Goal: Book appointment/travel/reservation

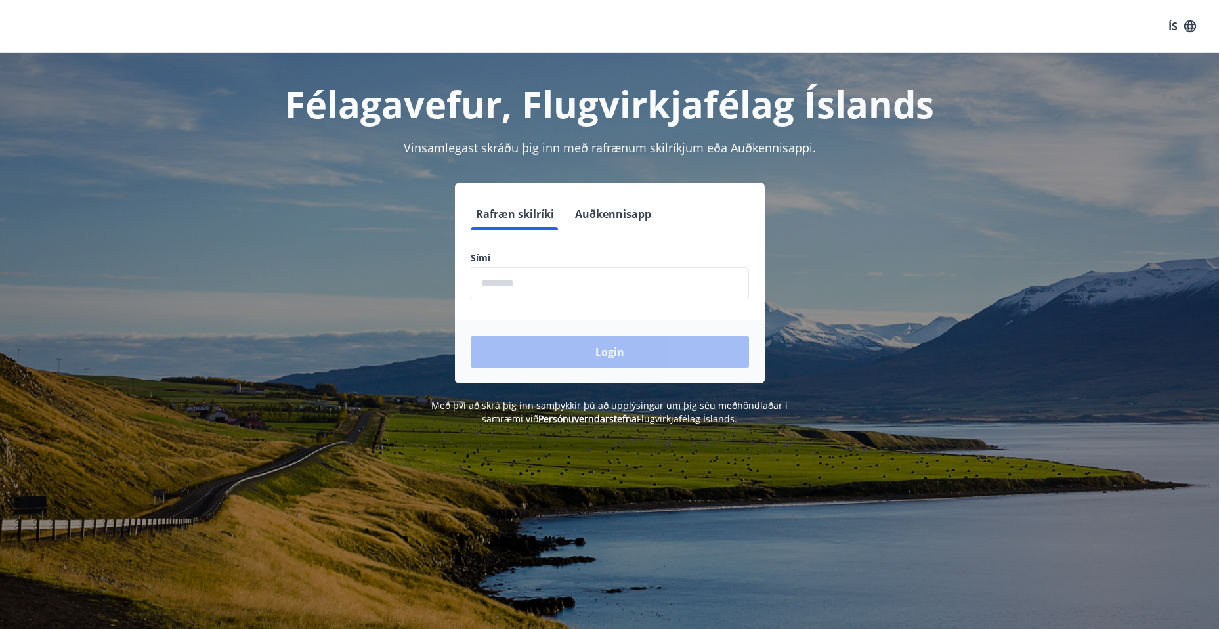
drag, startPoint x: 552, startPoint y: 291, endPoint x: 557, endPoint y: 285, distance: 7.4
click at [553, 289] on input "phone" at bounding box center [609, 283] width 278 height 32
type input "********"
click at [551, 351] on button "Login" at bounding box center [609, 351] width 278 height 31
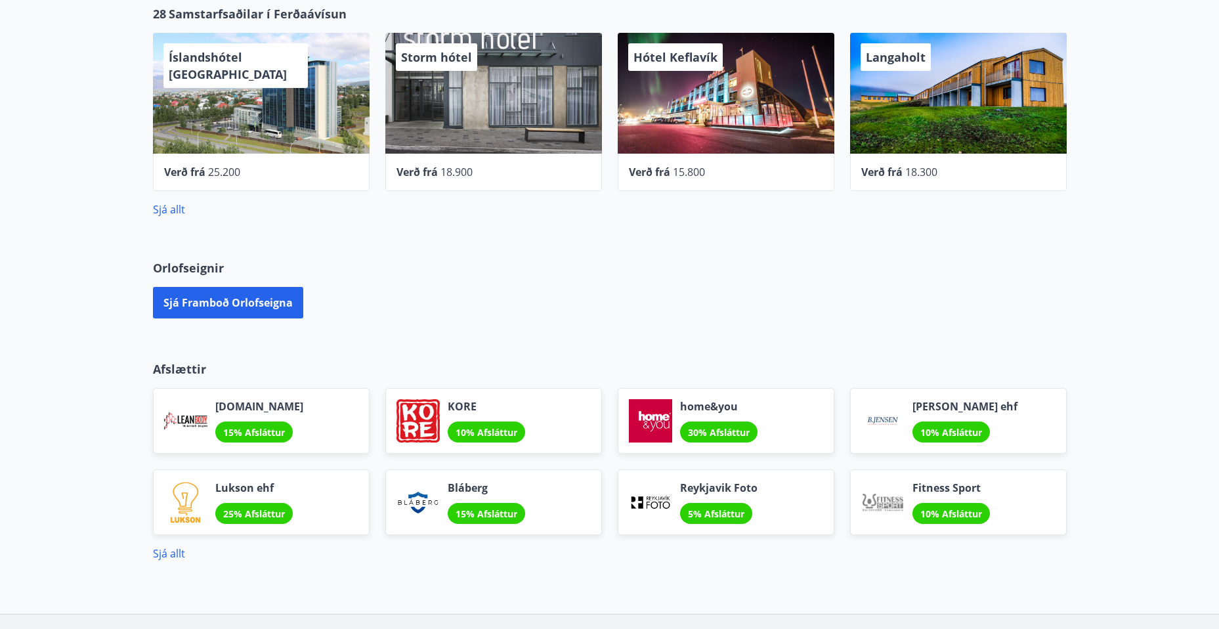
scroll to position [591, 0]
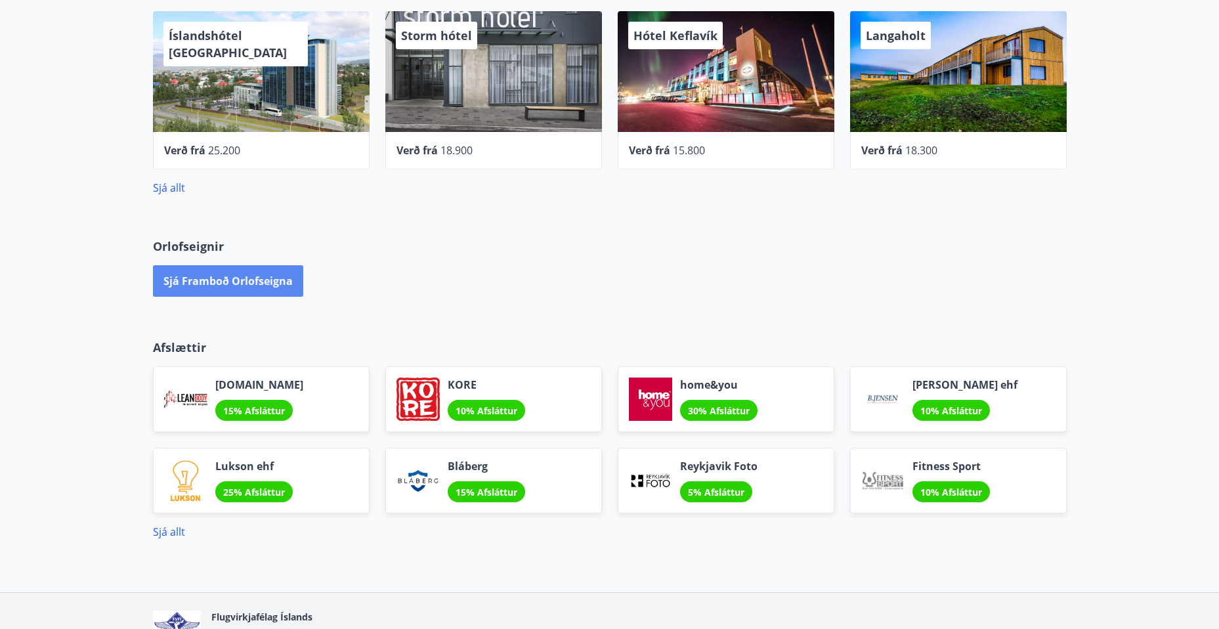
click at [224, 284] on button "Sjá framboð orlofseigna" at bounding box center [228, 280] width 150 height 31
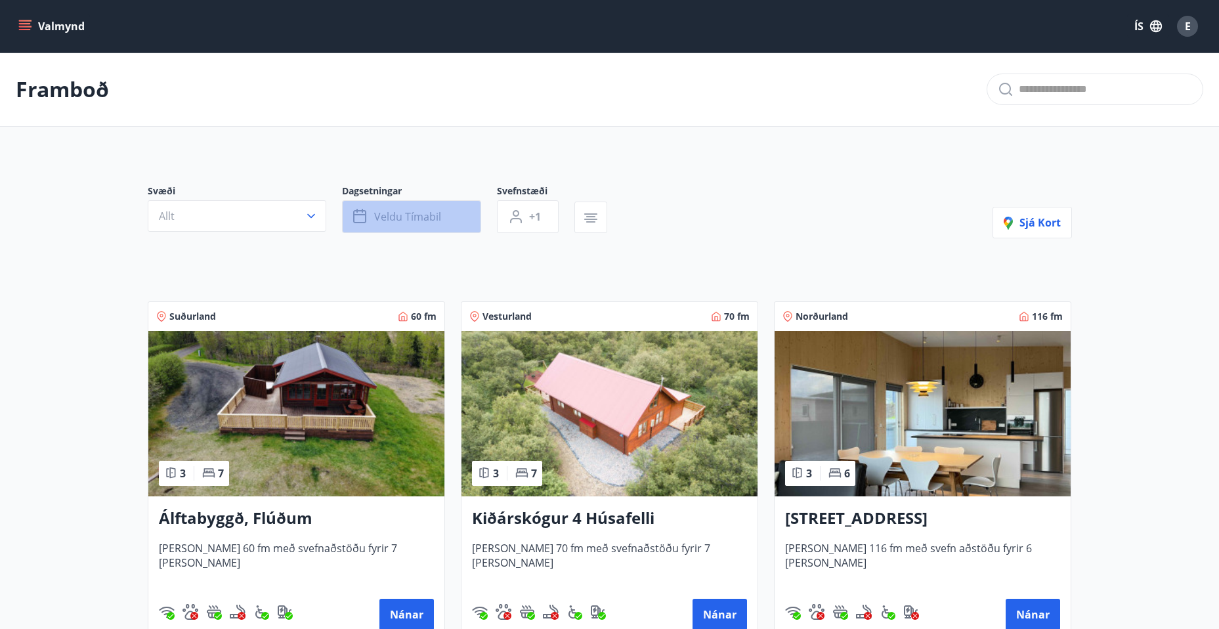
click at [365, 217] on icon "button" at bounding box center [359, 216] width 13 height 13
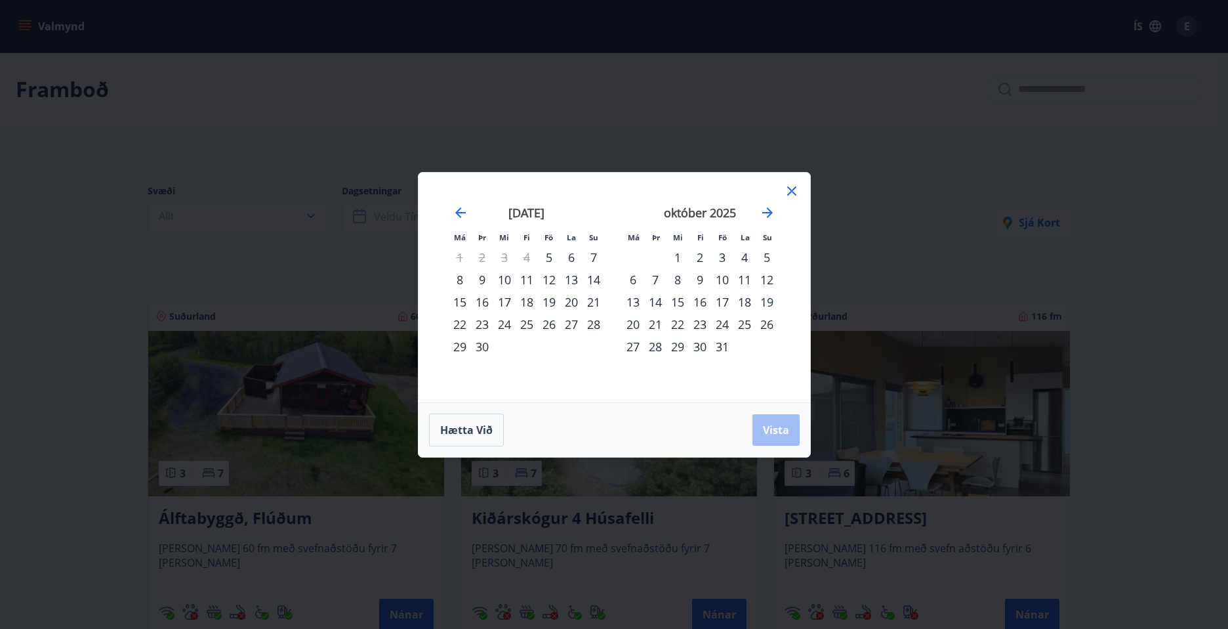
click at [796, 188] on icon at bounding box center [792, 191] width 16 height 16
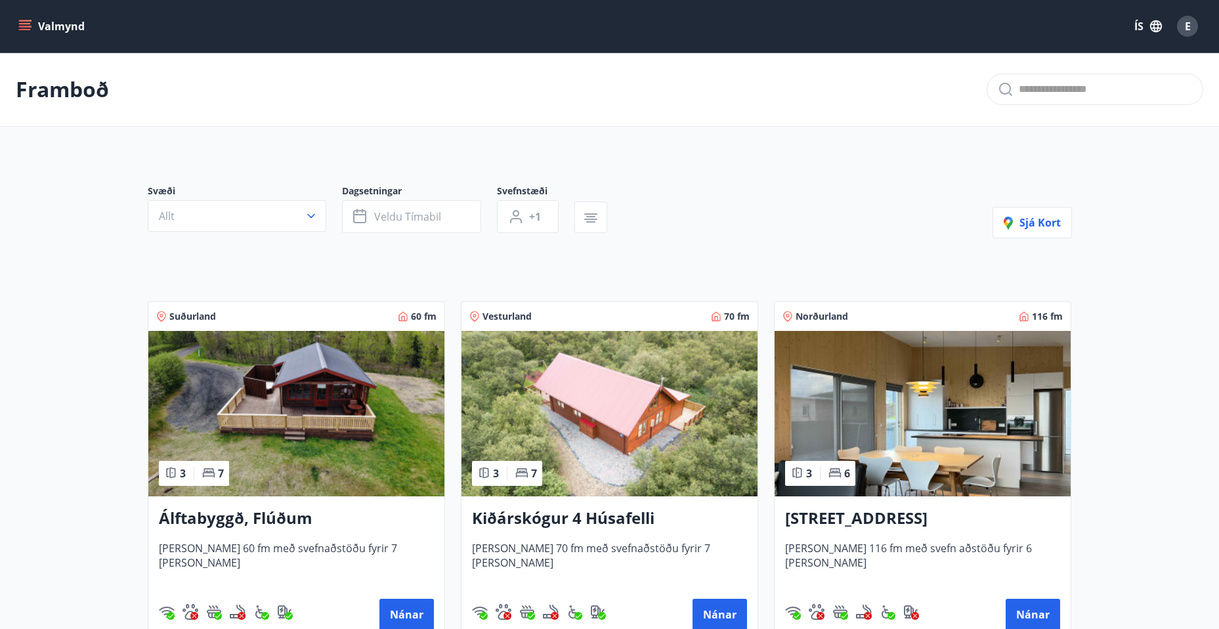
click at [1142, 307] on main "Framboð Svæði Allt Dagsetningar Veldu tímabil Svefnstæði +1 Sjá kort Suðurland …" at bounding box center [609, 529] width 1219 height 955
click at [541, 226] on button "+1" at bounding box center [528, 216] width 62 height 33
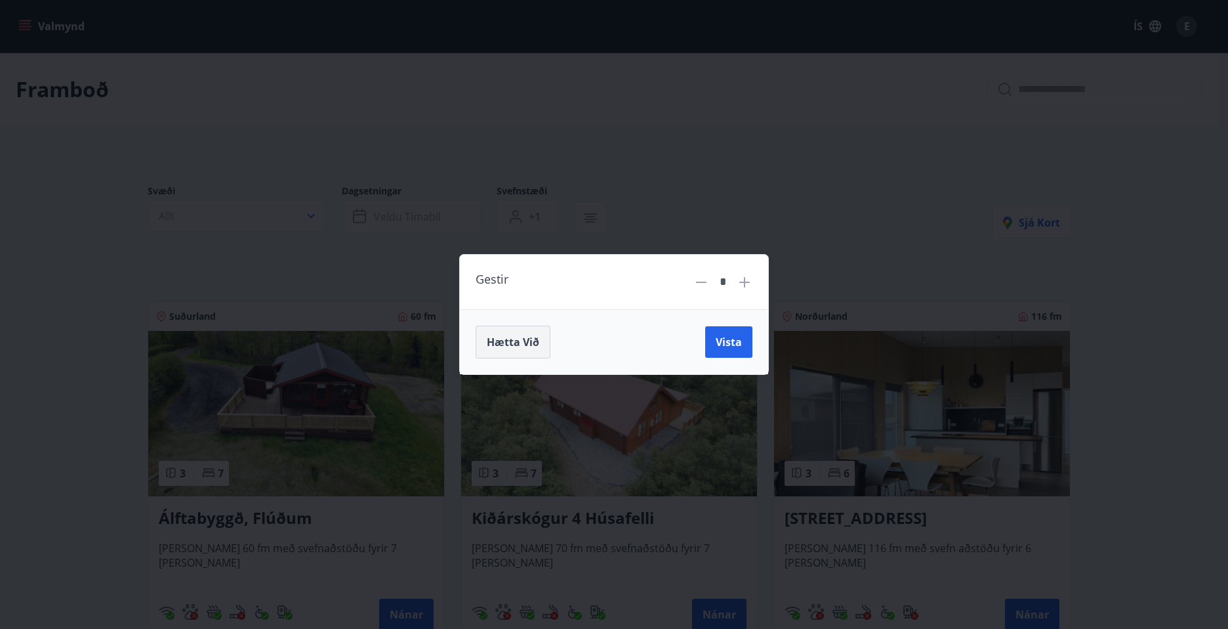
click at [527, 349] on button "Hætta við" at bounding box center [513, 341] width 75 height 33
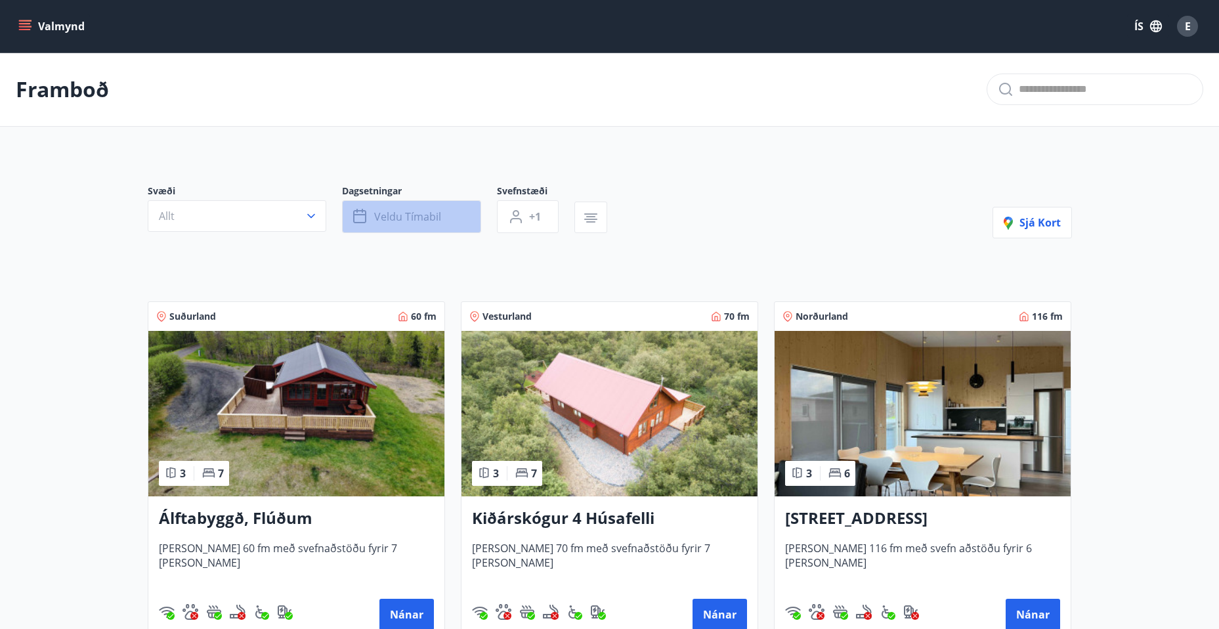
click at [363, 212] on icon "button" at bounding box center [361, 217] width 16 height 16
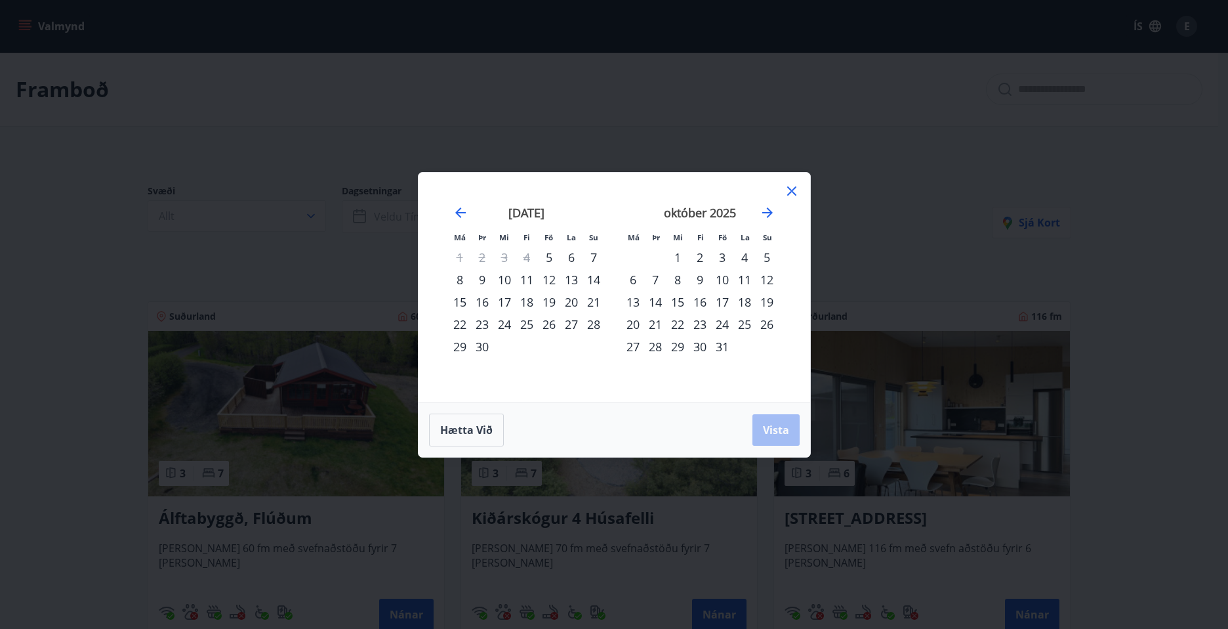
click at [461, 279] on div "8" at bounding box center [460, 279] width 22 height 22
click at [719, 346] on div "31" at bounding box center [722, 346] width 22 height 22
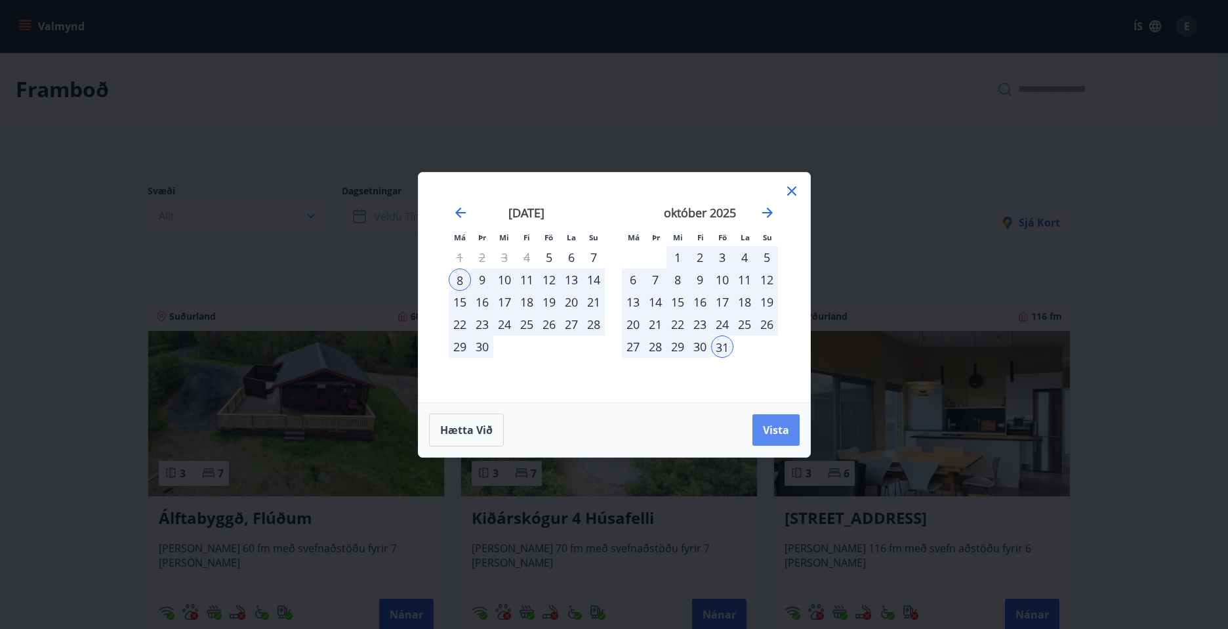
click at [787, 436] on span "Vista" at bounding box center [776, 430] width 26 height 14
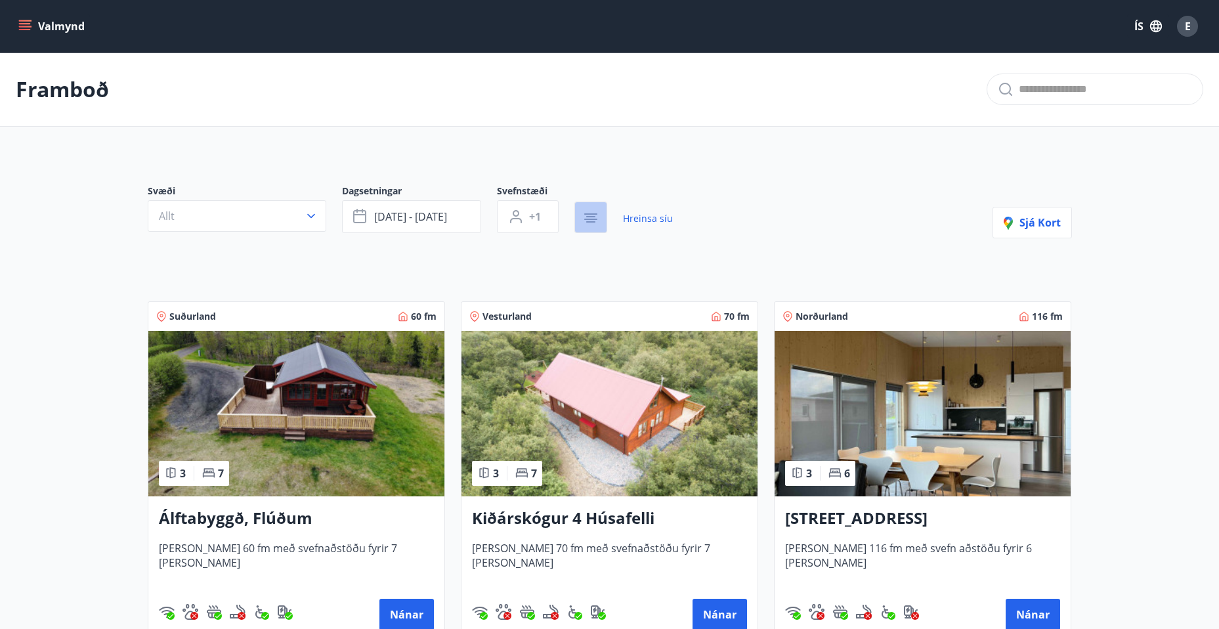
click at [595, 222] on icon "button" at bounding box center [591, 218] width 16 height 16
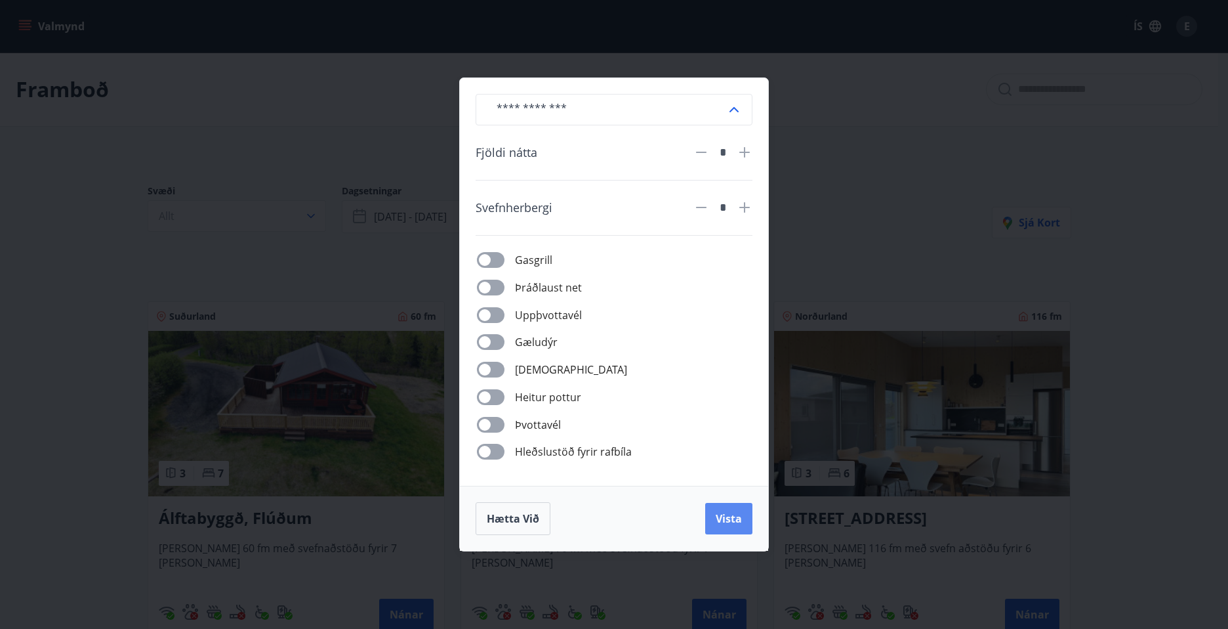
click at [736, 524] on span "Vista" at bounding box center [729, 518] width 26 height 14
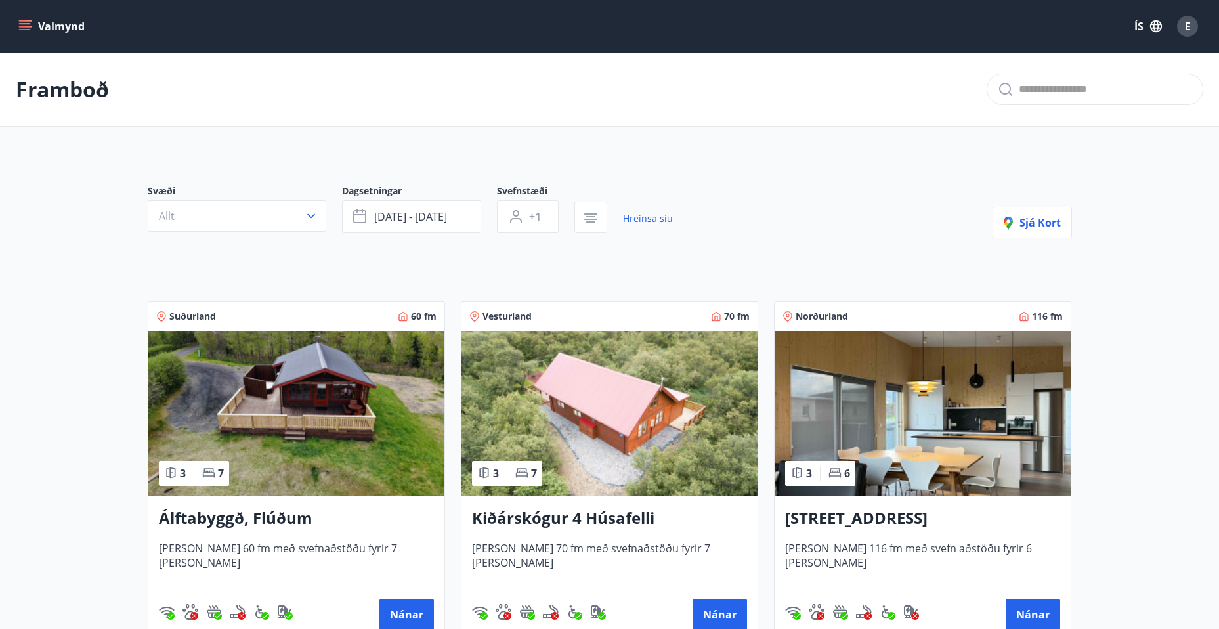
click at [816, 210] on div "Svæði Allt Dagsetningar sep 08 - okt 31 Svefnstæði +1 Hreinsa síu Sjá kort" at bounding box center [610, 211] width 924 height 54
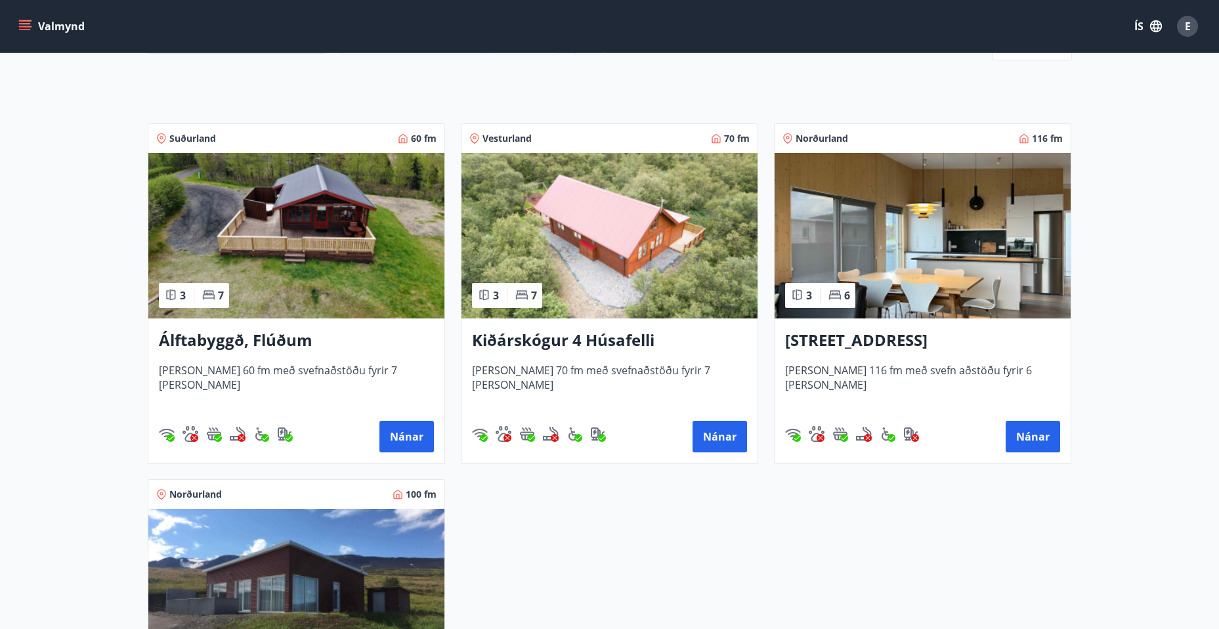
scroll to position [344, 0]
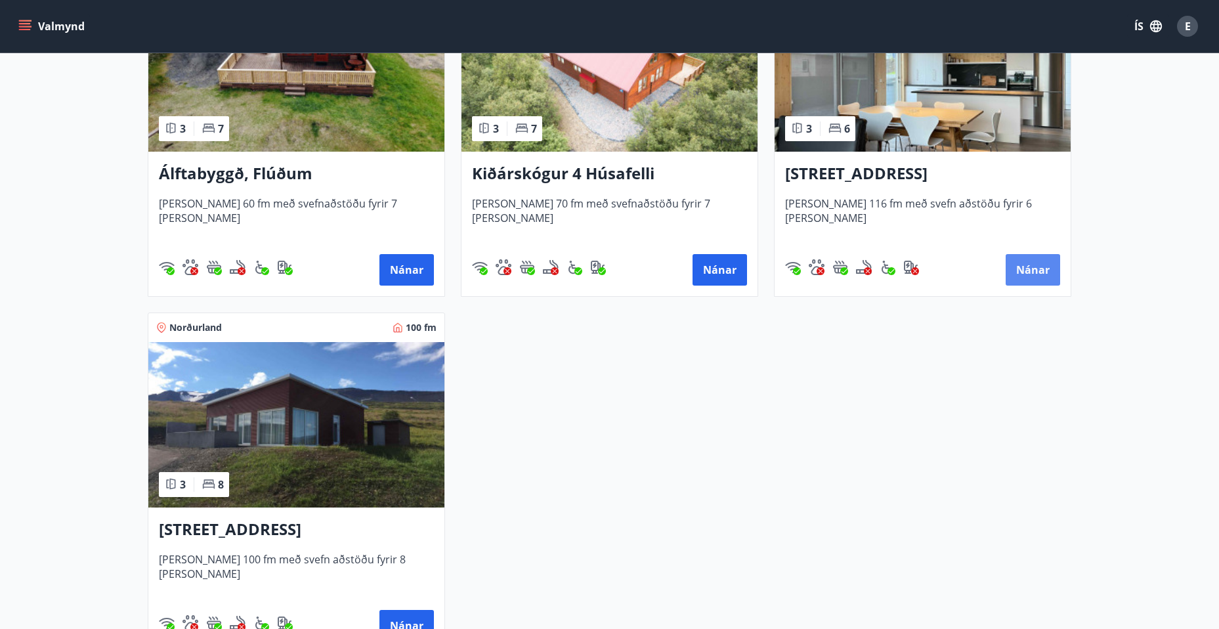
click at [1028, 274] on button "Nánar" at bounding box center [1032, 269] width 54 height 31
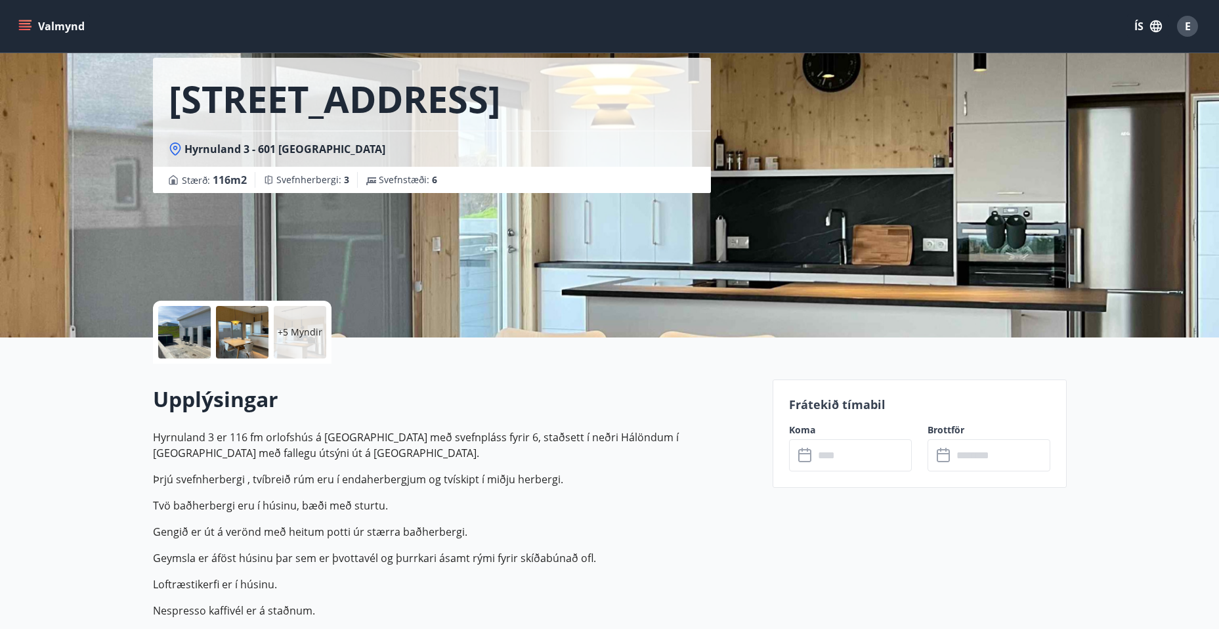
scroll to position [37, 0]
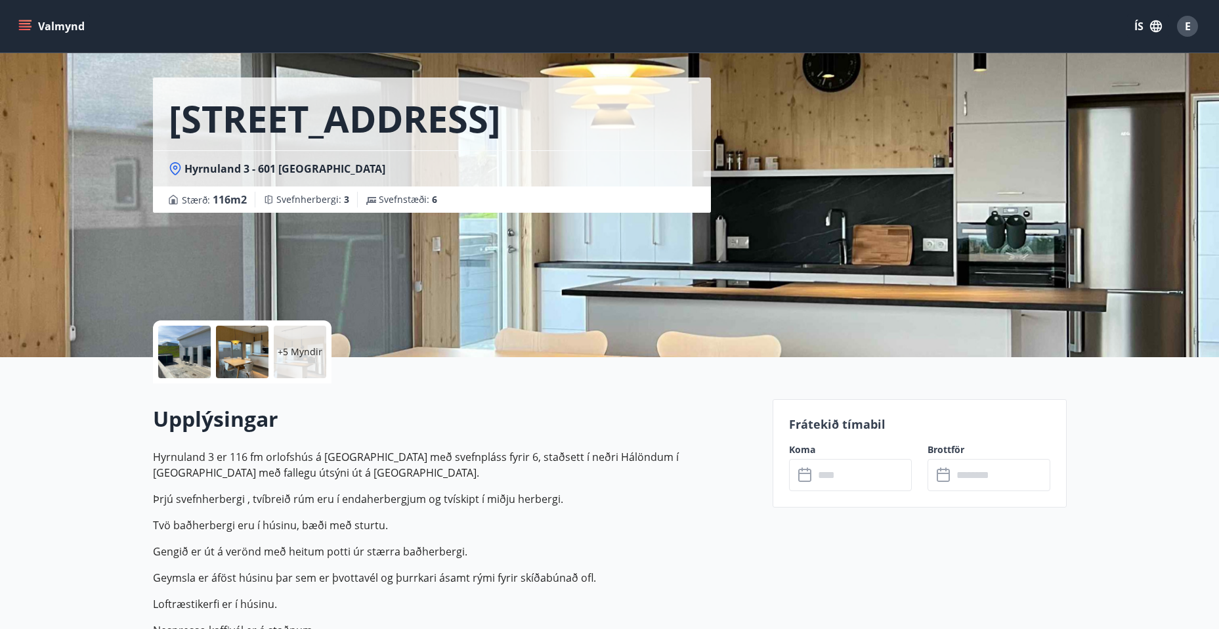
click at [804, 473] on icon at bounding box center [804, 472] width 13 height 1
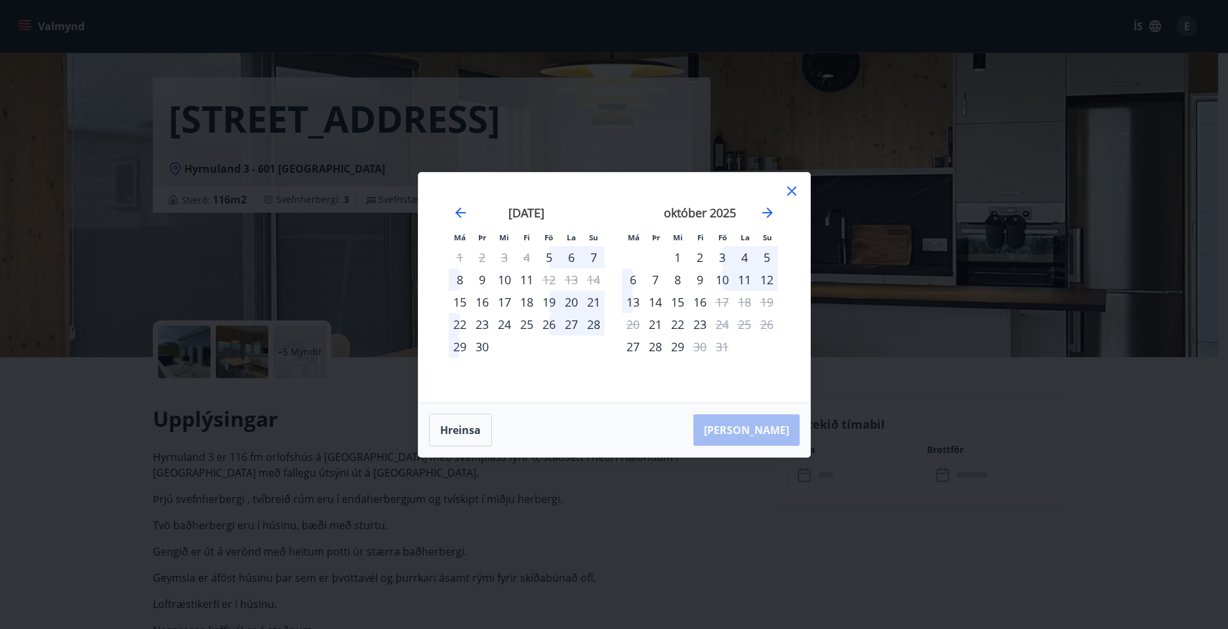
click at [552, 303] on div "19" at bounding box center [549, 302] width 22 height 22
click at [552, 304] on div "19" at bounding box center [549, 302] width 22 height 22
click at [460, 323] on div "22" at bounding box center [460, 324] width 22 height 22
click at [482, 299] on div "16" at bounding box center [482, 302] width 22 height 22
click at [530, 295] on div "18" at bounding box center [527, 302] width 22 height 22
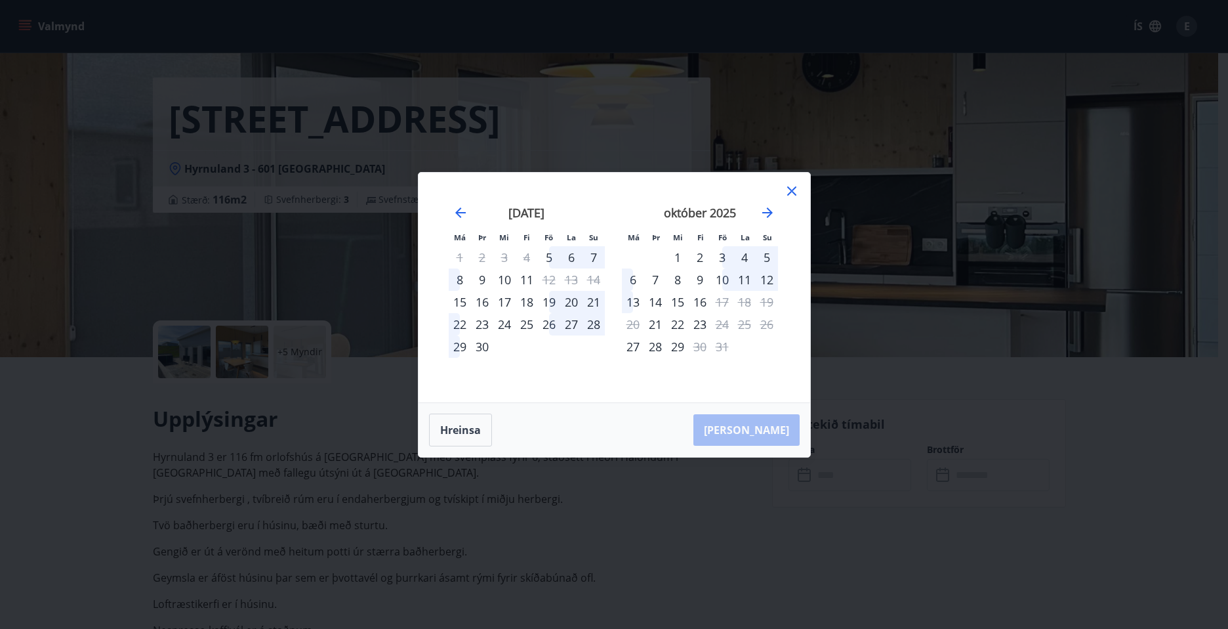
click at [678, 325] on div "22" at bounding box center [678, 324] width 22 height 22
click at [665, 385] on div "október 2025 1 2 3 4 5 6 7 8 9 10 11 12 13 14 15 16 17 18 19 20 21 22 23 24 25 …" at bounding box center [700, 295] width 173 height 215
click at [460, 428] on button "Hreinsa" at bounding box center [460, 429] width 63 height 33
click at [797, 188] on icon at bounding box center [792, 191] width 16 height 16
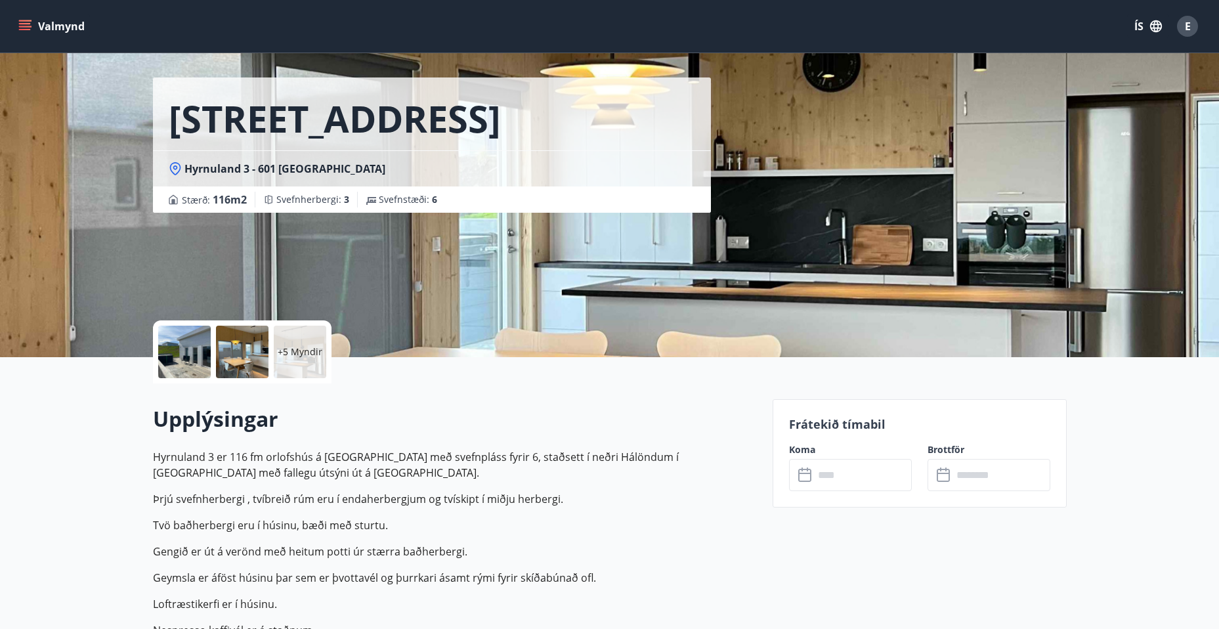
click at [805, 483] on div "​ ​" at bounding box center [850, 475] width 123 height 32
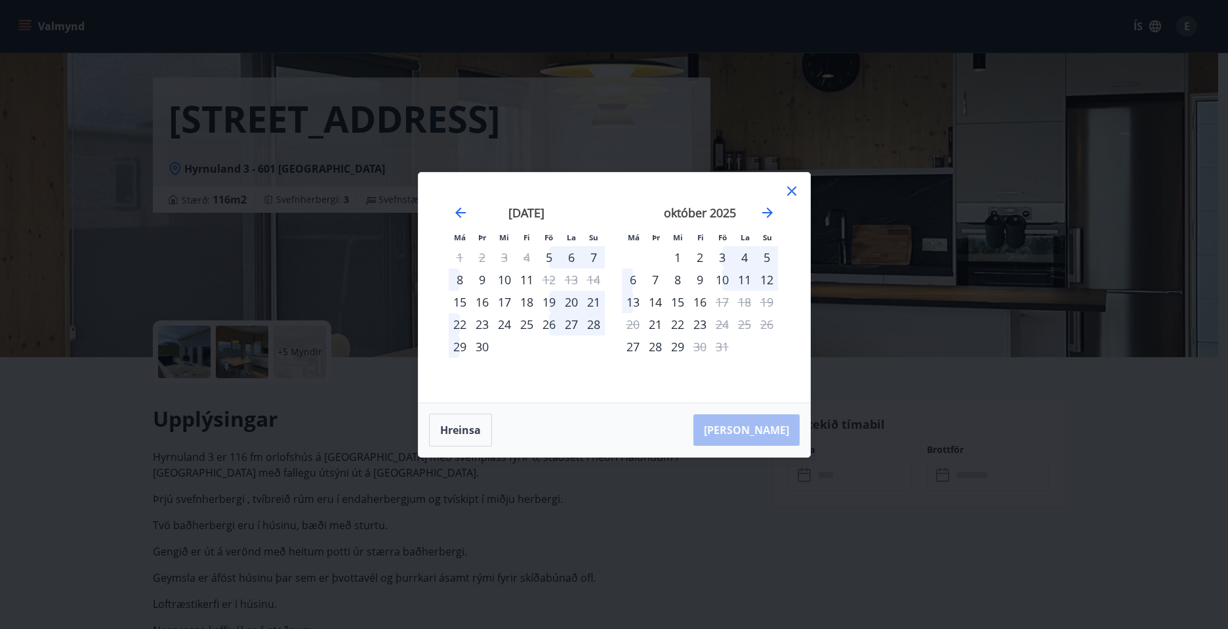
click at [527, 299] on div "18" at bounding box center [527, 302] width 22 height 22
click at [595, 302] on div "21" at bounding box center [594, 302] width 22 height 22
click at [461, 321] on div "22" at bounding box center [460, 324] width 22 height 22
click at [459, 303] on div "15" at bounding box center [460, 302] width 22 height 22
click at [461, 265] on div "Aðeins innritun í boði" at bounding box center [462, 264] width 116 height 34
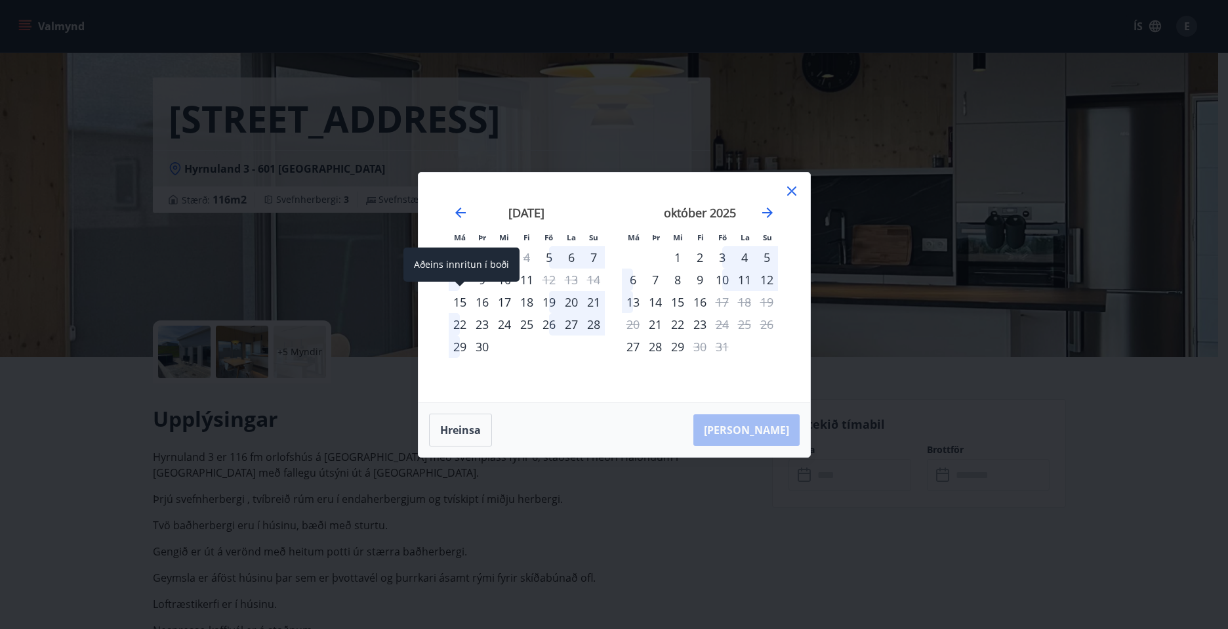
click at [465, 301] on div "15" at bounding box center [460, 302] width 22 height 22
click at [631, 301] on div "13" at bounding box center [633, 302] width 22 height 22
click at [667, 325] on div "22" at bounding box center [678, 324] width 22 height 22
click at [641, 347] on div "27" at bounding box center [633, 346] width 22 height 22
click at [661, 346] on div "28" at bounding box center [655, 346] width 22 height 22
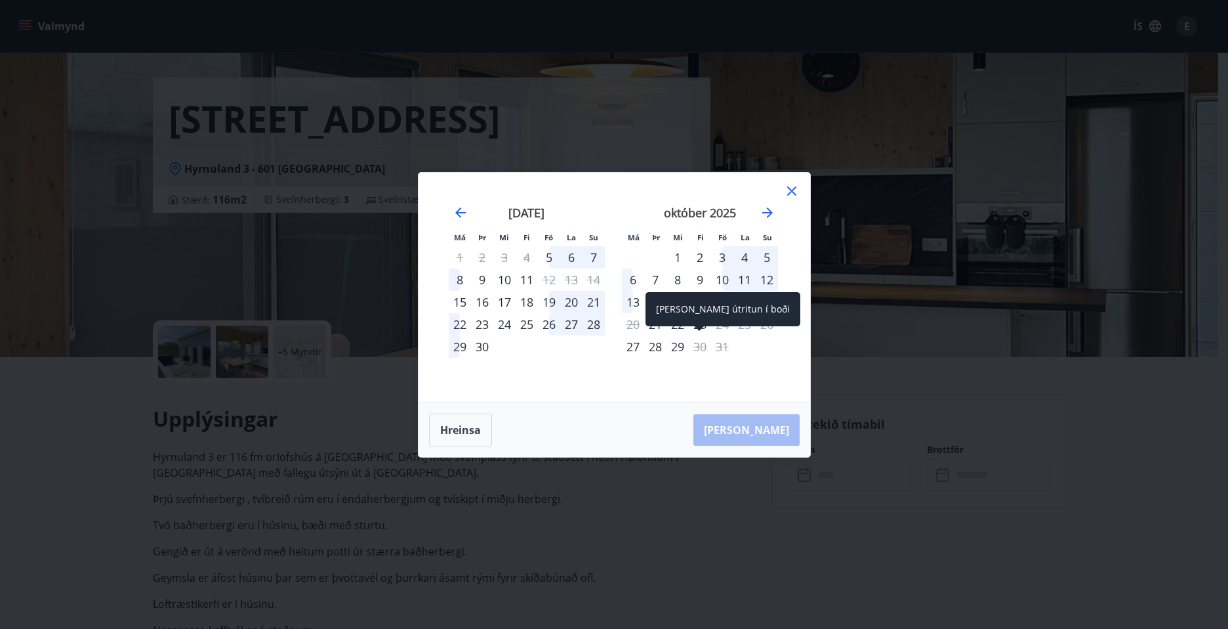
click at [703, 347] on div "30" at bounding box center [700, 346] width 22 height 22
click at [722, 343] on div "31" at bounding box center [722, 346] width 22 height 22
click at [698, 346] on div "30" at bounding box center [700, 346] width 22 height 22
click at [793, 192] on icon at bounding box center [791, 190] width 9 height 9
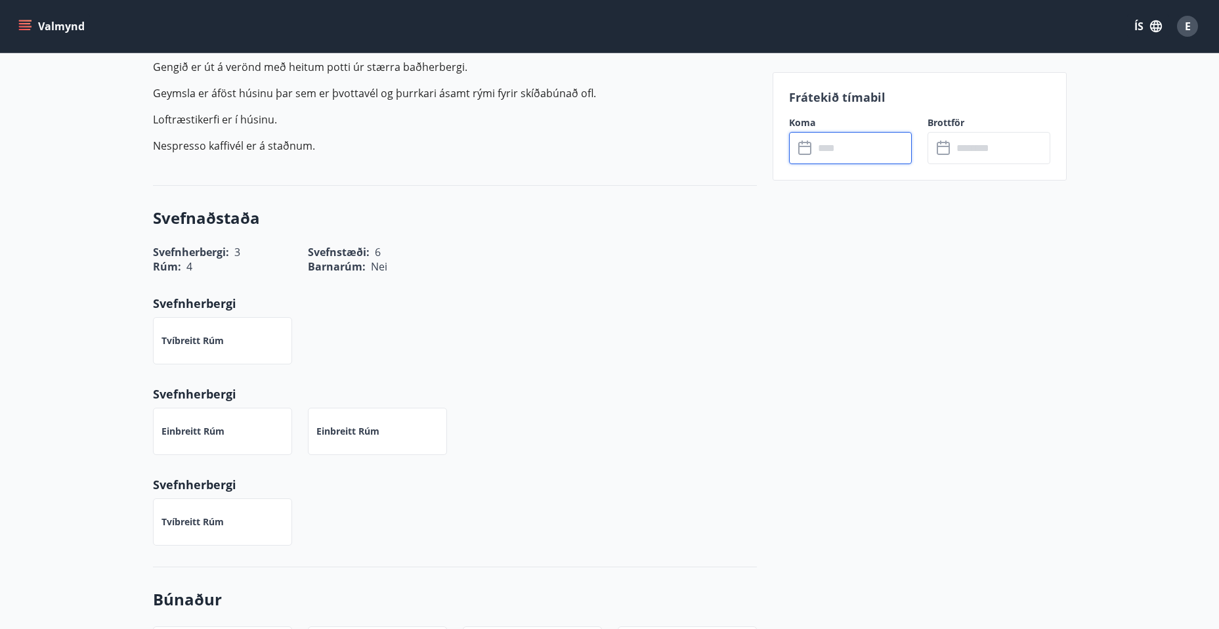
scroll to position [234, 0]
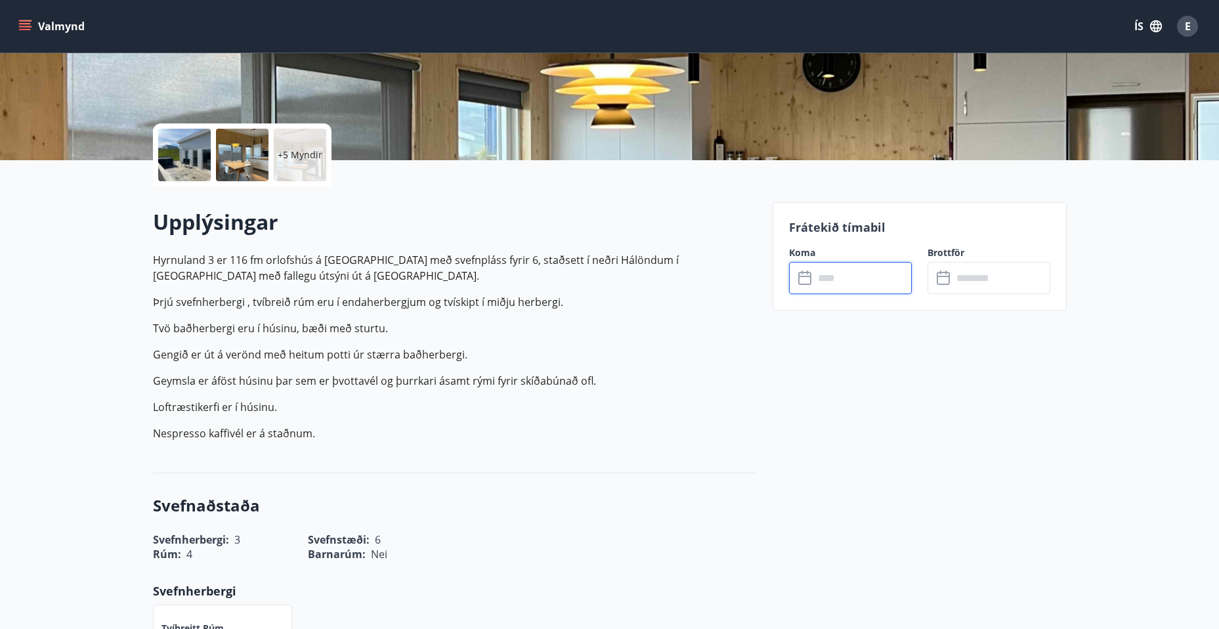
click at [966, 283] on input "text" at bounding box center [1001, 278] width 98 height 32
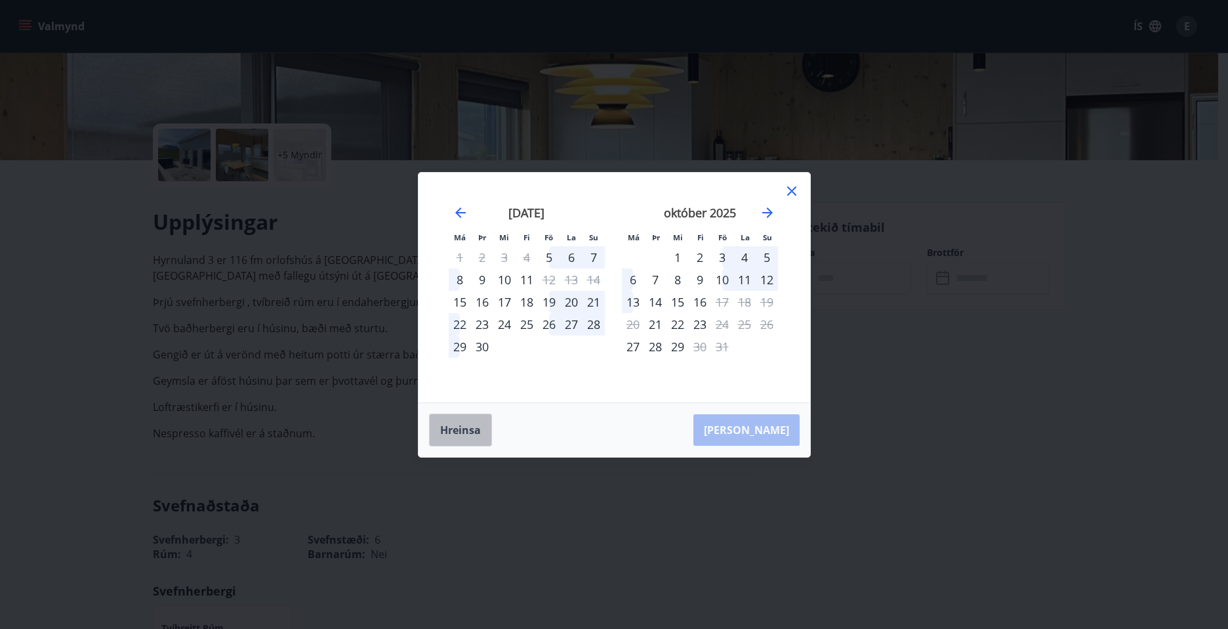
click at [446, 430] on button "Hreinsa" at bounding box center [460, 429] width 63 height 33
click at [506, 297] on div "17" at bounding box center [504, 302] width 22 height 22
click at [509, 295] on div "17" at bounding box center [504, 302] width 22 height 22
click at [506, 300] on div "17" at bounding box center [504, 302] width 22 height 22
click at [438, 435] on button "Hreinsa" at bounding box center [460, 429] width 63 height 33
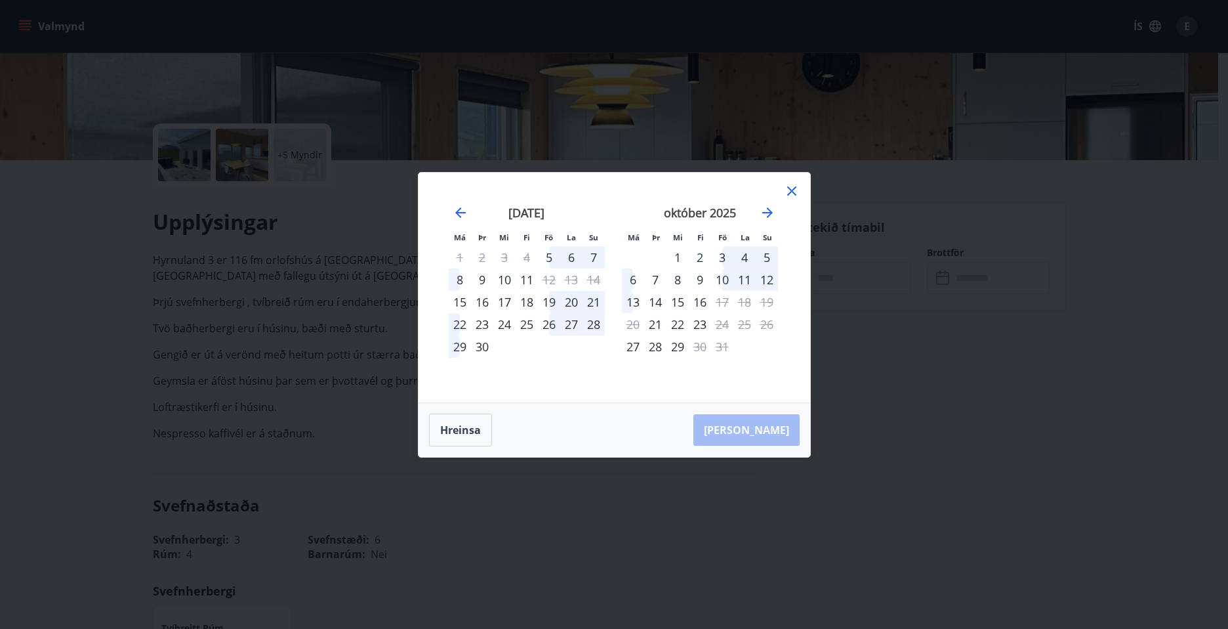
click at [549, 301] on div "19" at bounding box center [549, 302] width 22 height 22
click at [457, 322] on div "22" at bounding box center [460, 324] width 22 height 22
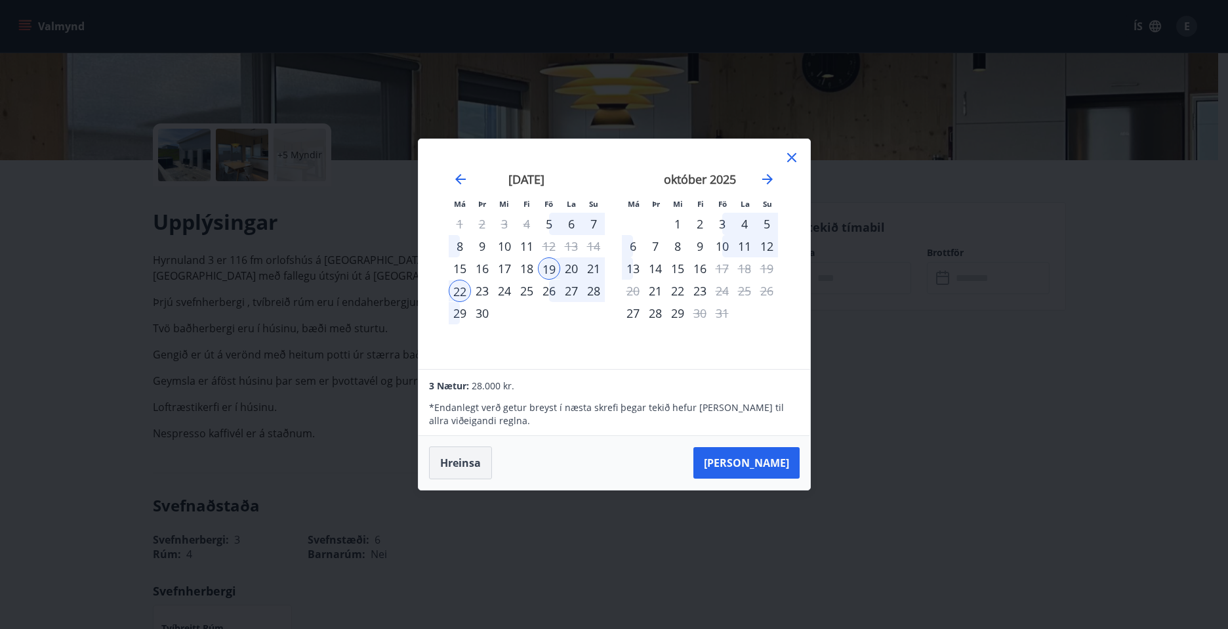
click at [465, 456] on button "Hreinsa" at bounding box center [460, 462] width 63 height 33
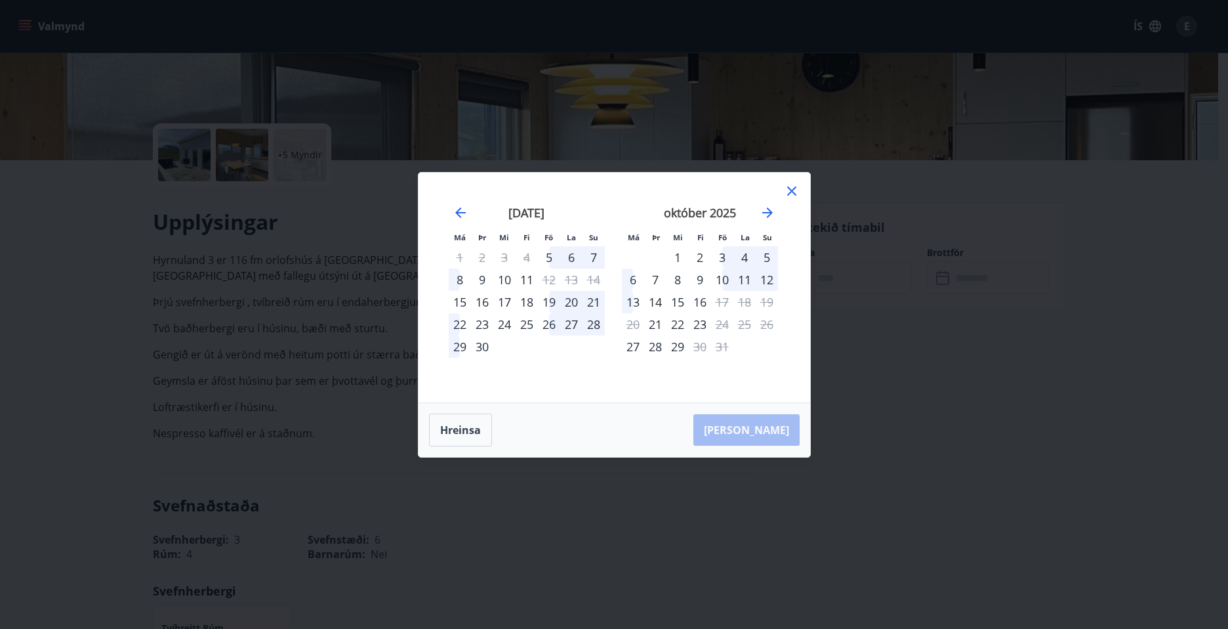
click at [547, 327] on div "26" at bounding box center [549, 324] width 22 height 22
click at [593, 324] on div "28" at bounding box center [594, 324] width 22 height 22
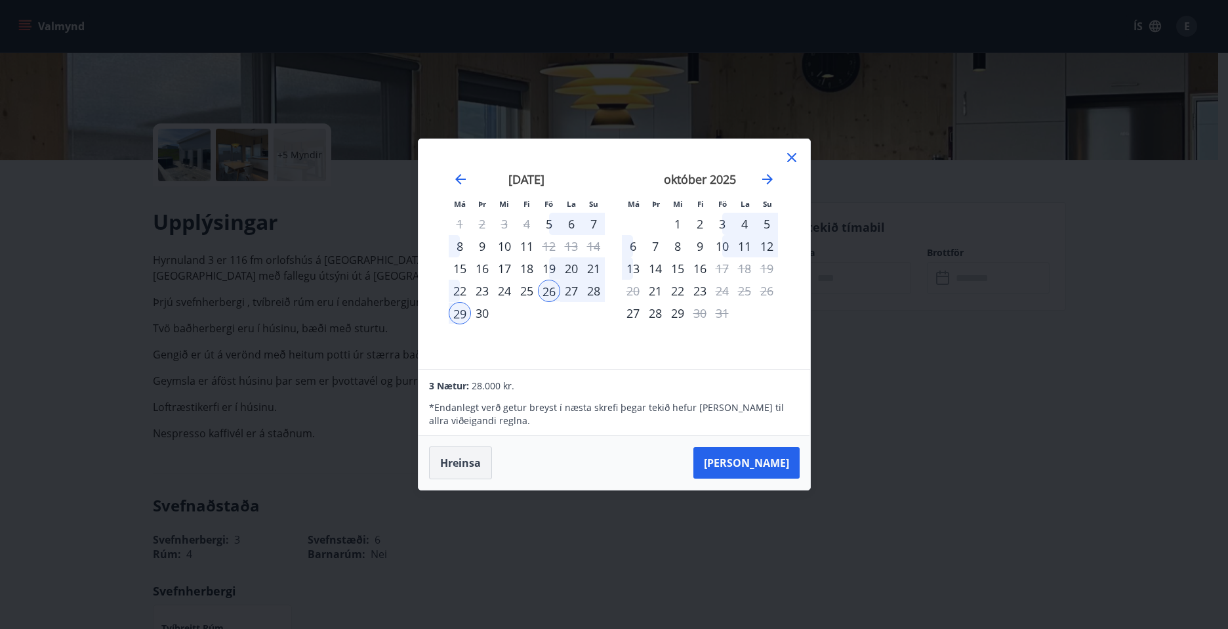
click at [442, 461] on button "Hreinsa" at bounding box center [460, 462] width 63 height 33
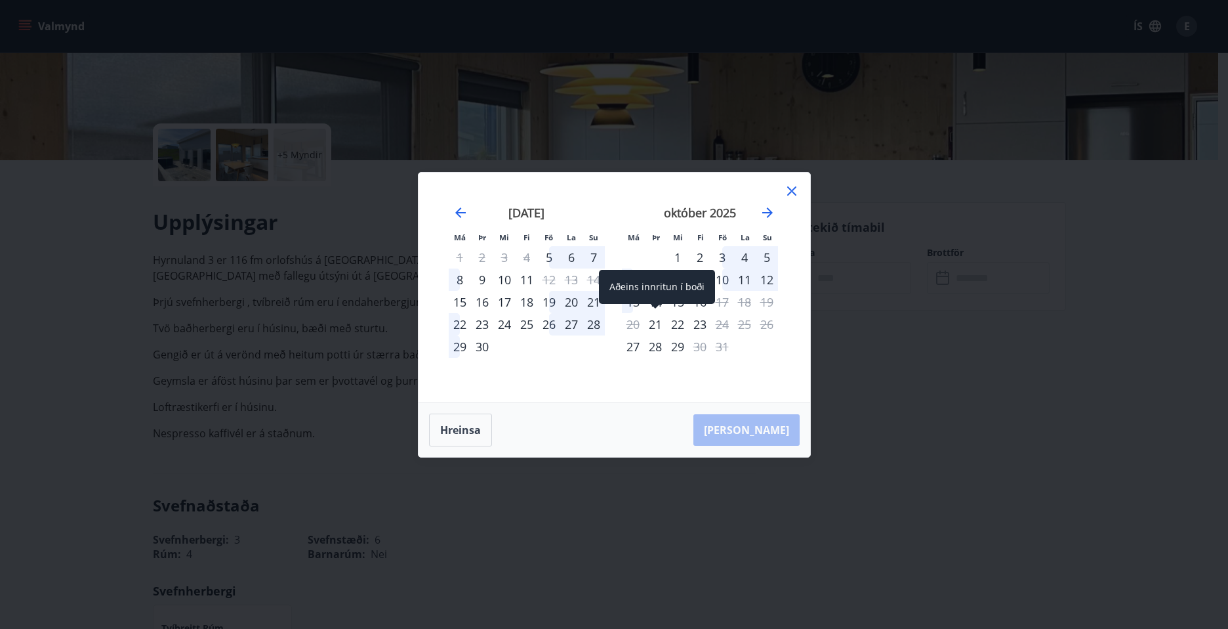
click at [657, 328] on div "21" at bounding box center [655, 324] width 22 height 22
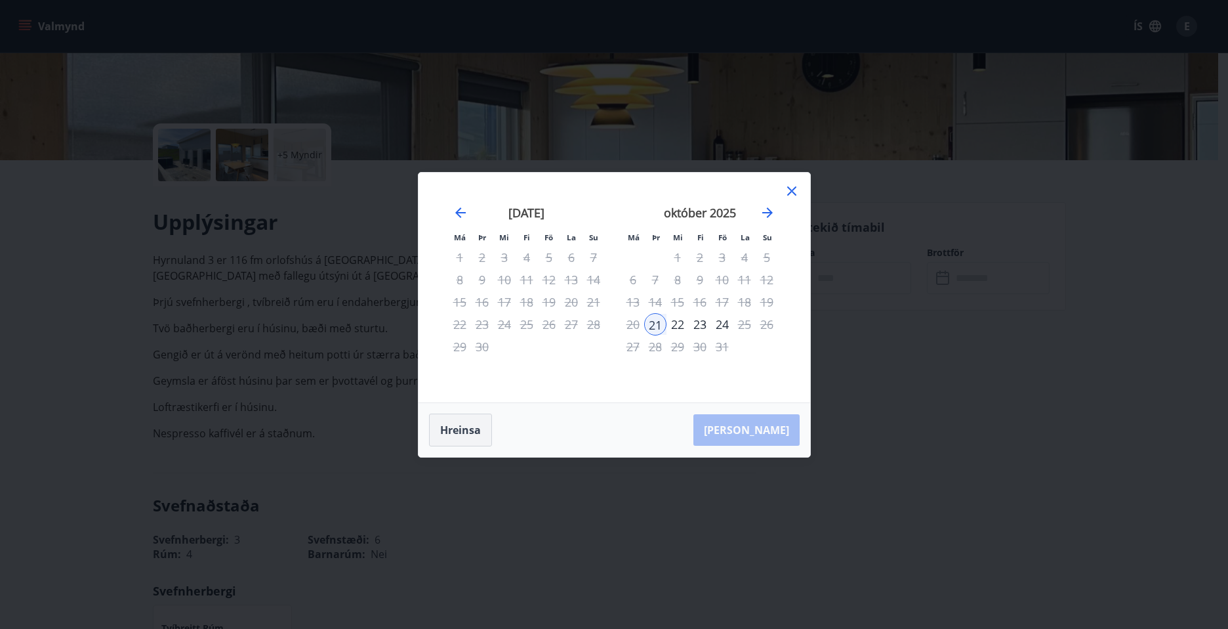
click at [470, 423] on button "Hreinsa" at bounding box center [460, 429] width 63 height 33
click at [483, 301] on div "16" at bounding box center [482, 302] width 22 height 22
click at [456, 322] on div "22" at bounding box center [460, 324] width 22 height 22
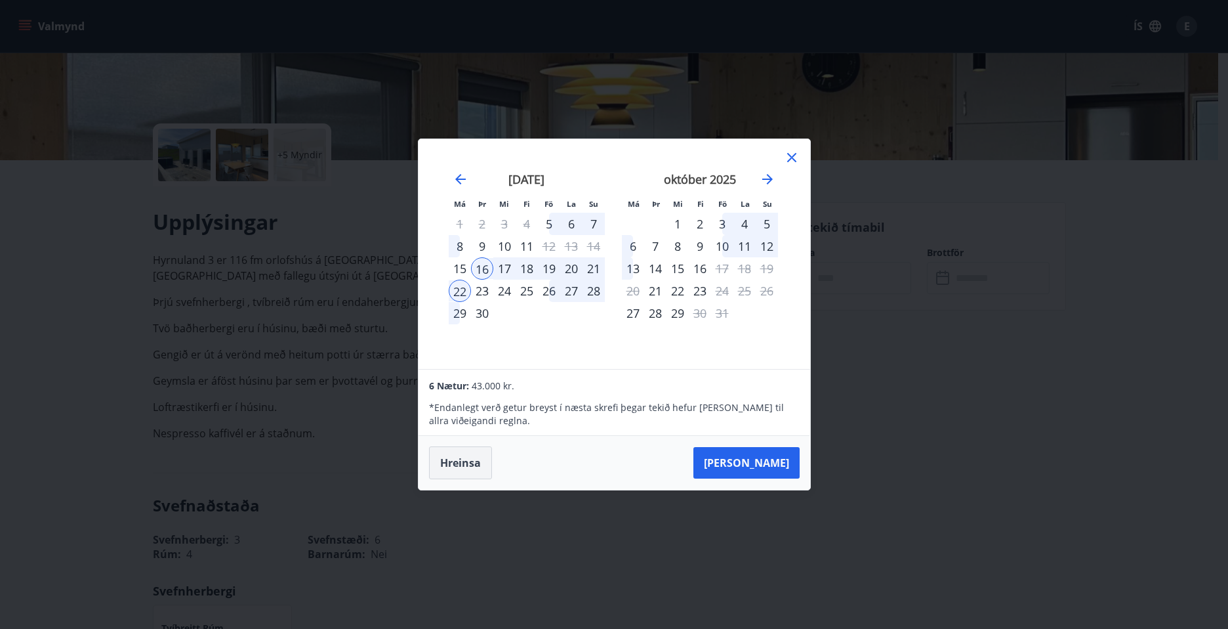
click at [474, 459] on button "Hreinsa" at bounding box center [460, 462] width 63 height 33
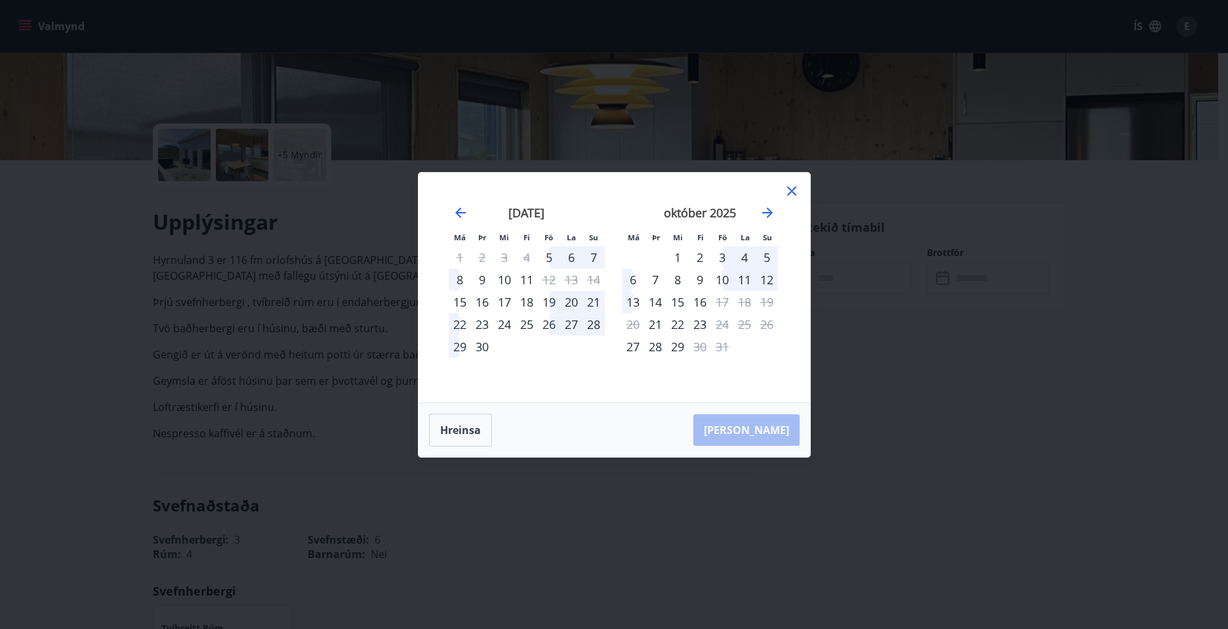
click at [793, 188] on icon at bounding box center [791, 190] width 9 height 9
